Goal: Information Seeking & Learning: Check status

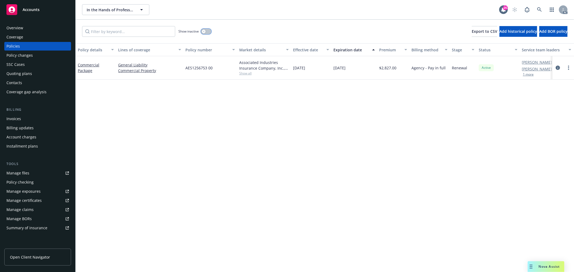
click at [201, 31] on button "button" at bounding box center [206, 31] width 10 height 5
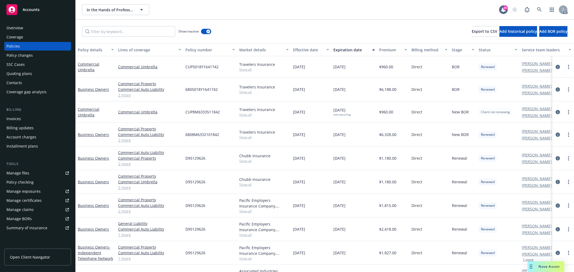
click at [361, 49] on div "Expiration date" at bounding box center [351, 50] width 36 height 6
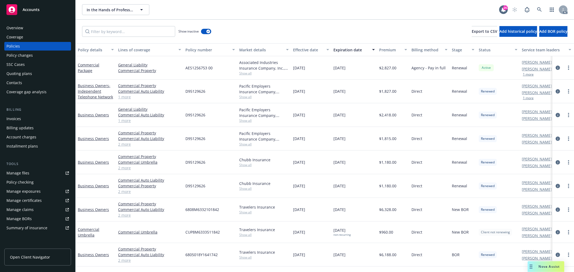
click at [125, 97] on link "1 more" at bounding box center [149, 97] width 63 height 6
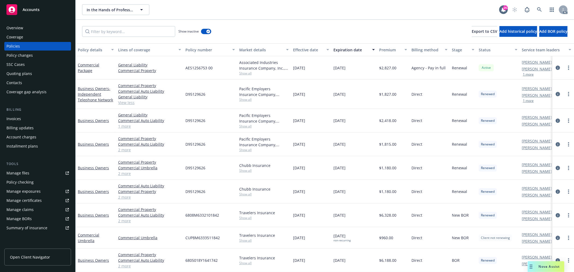
click at [248, 99] on span "Show all" at bounding box center [263, 99] width 49 height 5
click at [249, 75] on span "Show all" at bounding box center [263, 73] width 49 height 5
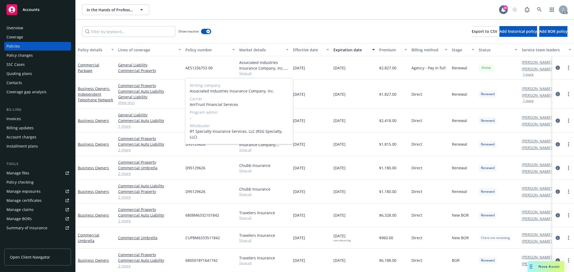
click at [249, 75] on span "Show all" at bounding box center [263, 73] width 49 height 5
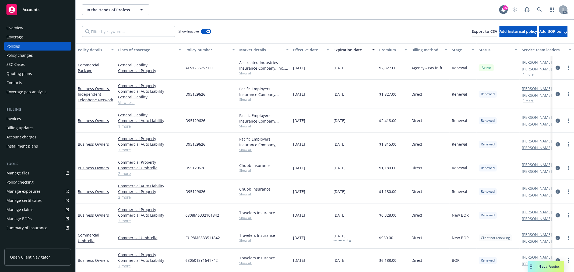
click at [125, 101] on link "View less" at bounding box center [149, 103] width 63 height 6
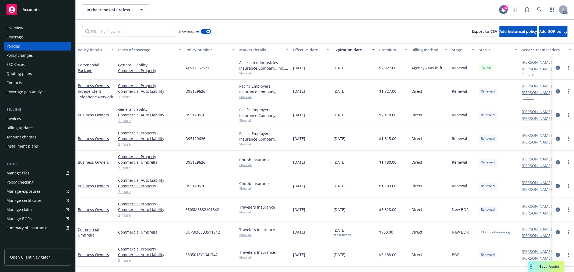
click at [128, 97] on link "1 more" at bounding box center [149, 97] width 63 height 6
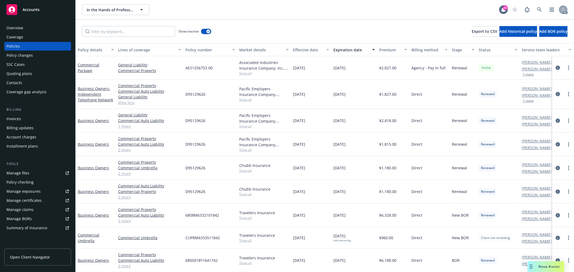
click at [125, 127] on link "1 more" at bounding box center [149, 126] width 63 height 6
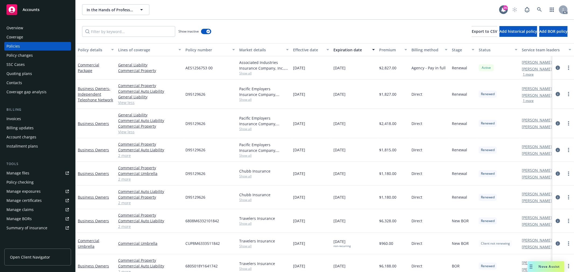
click at [242, 73] on span "Show all" at bounding box center [263, 73] width 49 height 5
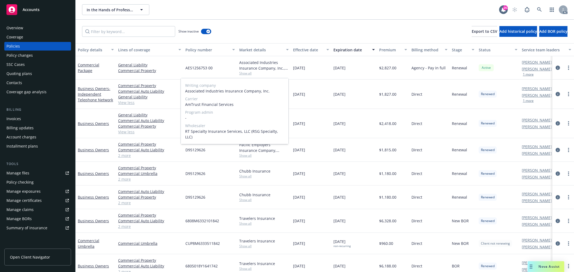
click at [242, 73] on span "Show all" at bounding box center [263, 73] width 49 height 5
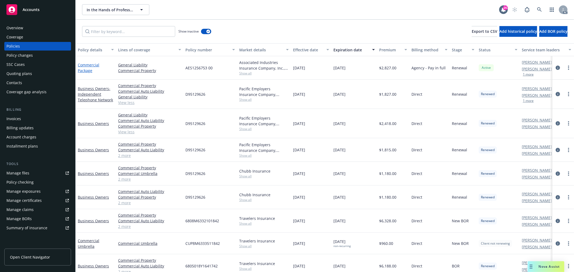
click at [86, 70] on link "Commercial Package" at bounding box center [89, 67] width 22 height 11
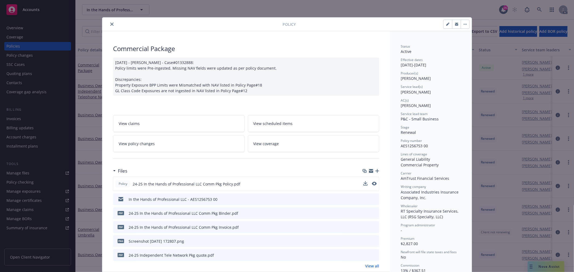
click at [372, 185] on button at bounding box center [374, 184] width 5 height 6
click at [372, 184] on icon "preview file" at bounding box center [373, 184] width 5 height 4
click at [110, 23] on icon "close" at bounding box center [111, 24] width 3 height 3
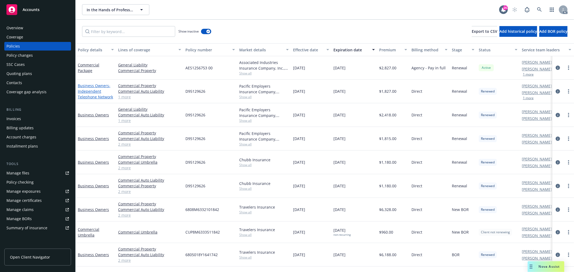
click at [98, 96] on span "- Independent Telephone Network" at bounding box center [95, 91] width 35 height 16
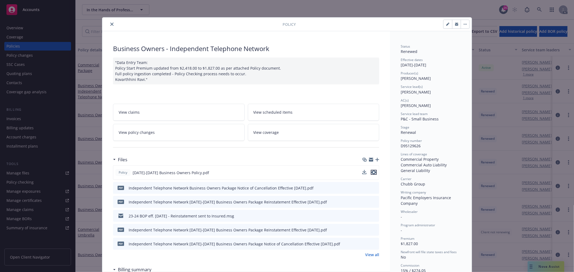
click at [371, 173] on icon "preview file" at bounding box center [373, 173] width 5 height 4
